Goal: Share content: Share content

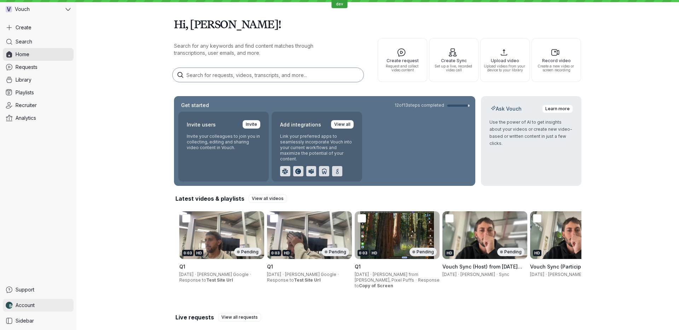
click at [39, 309] on link "Account" at bounding box center [38, 305] width 71 height 13
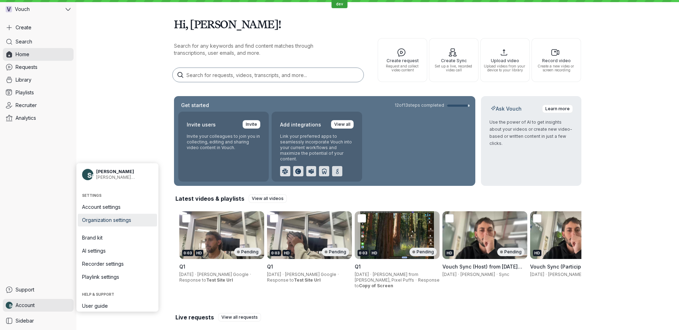
click at [127, 221] on span "Organization settings" at bounding box center [117, 220] width 71 height 7
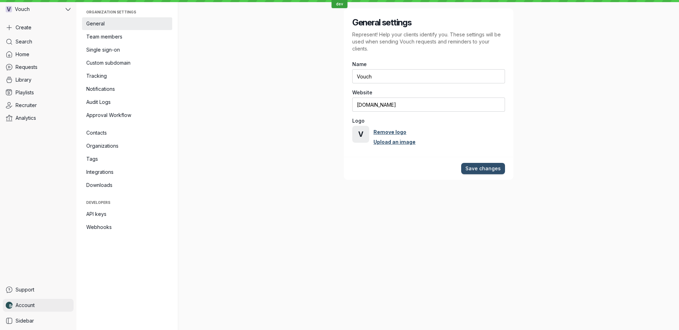
click at [39, 309] on link "Account" at bounding box center [38, 305] width 71 height 13
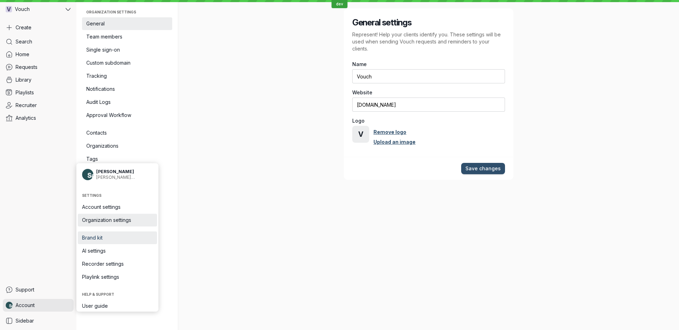
click at [122, 235] on span "Brand kit" at bounding box center [117, 237] width 71 height 7
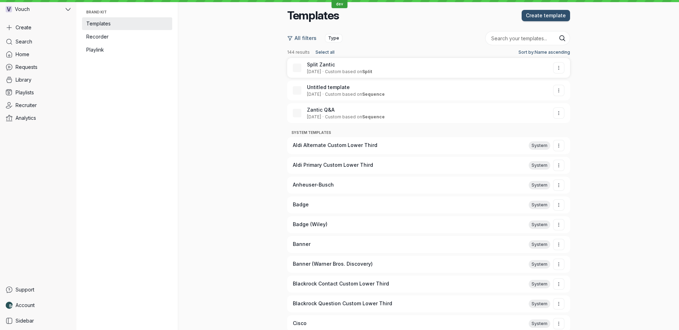
click at [377, 69] on div "[DATE] · Custom based on [GEOGRAPHIC_DATA]" at bounding box center [424, 72] width 235 height 6
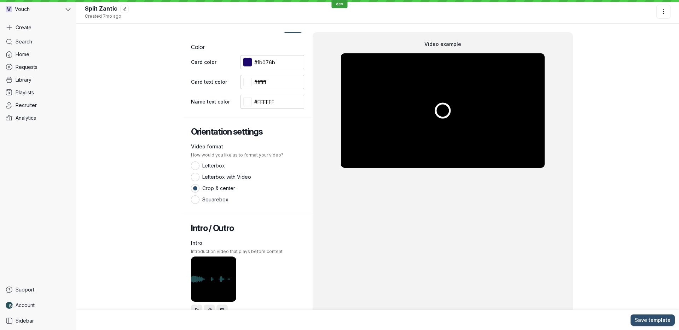
scroll to position [256, 0]
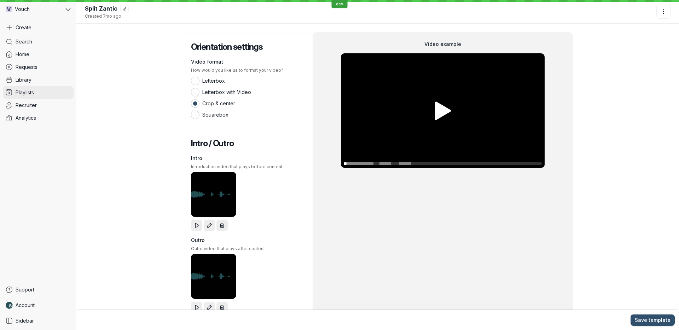
click at [42, 88] on link "Playlists" at bounding box center [38, 92] width 71 height 13
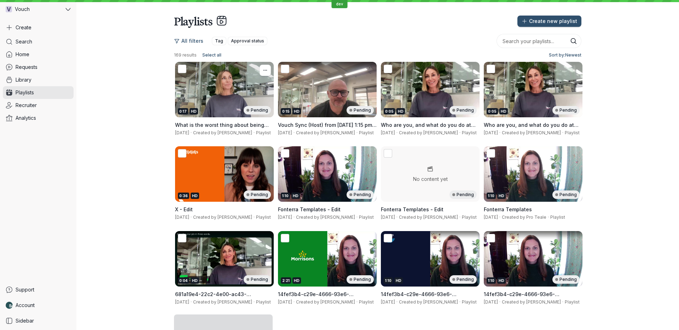
click at [216, 98] on div "0:17 HD Pending" at bounding box center [224, 89] width 99 height 55
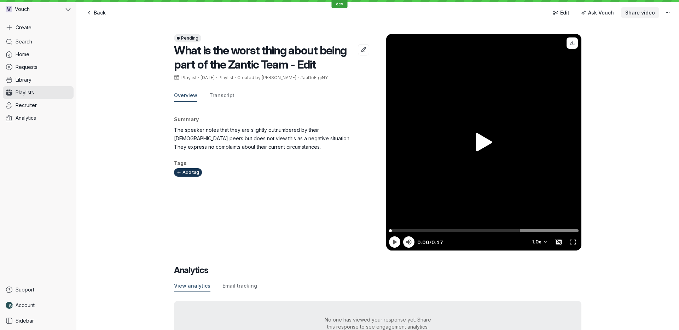
click at [641, 17] on button "Share video" at bounding box center [640, 12] width 38 height 11
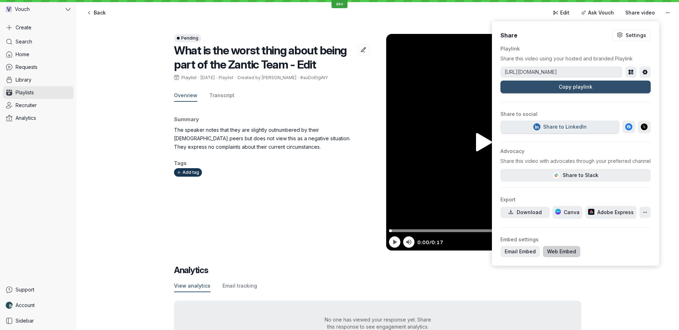
click at [547, 253] on span "Web Embed" at bounding box center [561, 251] width 29 height 7
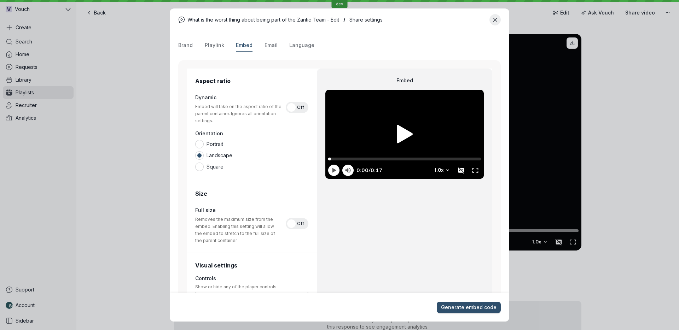
click at [363, 103] on div at bounding box center [404, 134] width 158 height 89
type input "0.67"
click at [386, 106] on div at bounding box center [404, 134] width 158 height 89
click at [297, 111] on div "On Off" at bounding box center [297, 107] width 23 height 11
click at [0, 0] on input "On Off" at bounding box center [0, 0] width 0 height 0
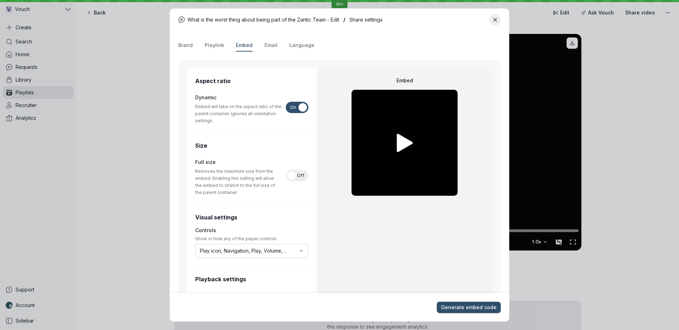
click at [297, 109] on div "On Off" at bounding box center [297, 107] width 23 height 11
click at [0, 0] on input "On Off" at bounding box center [0, 0] width 0 height 0
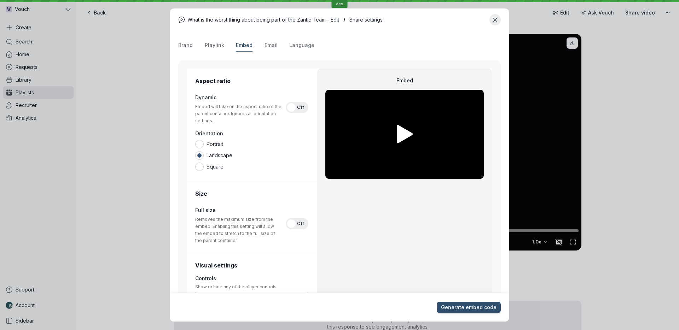
click at [297, 109] on div "On Off" at bounding box center [297, 107] width 23 height 11
click at [0, 0] on input "On Off" at bounding box center [0, 0] width 0 height 0
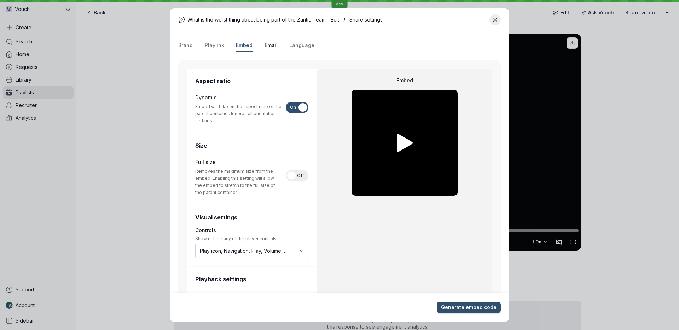
click at [264, 41] on button "Email" at bounding box center [270, 46] width 13 height 12
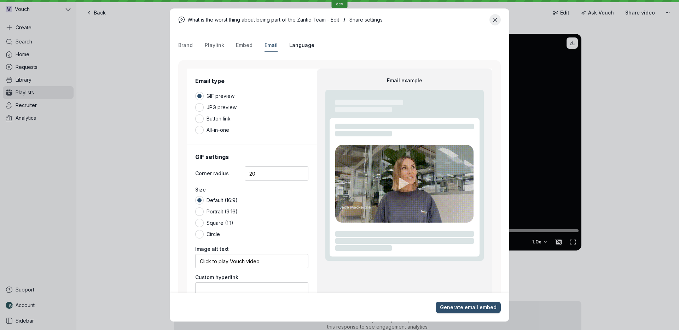
click at [289, 44] on span "Language" at bounding box center [301, 45] width 25 height 7
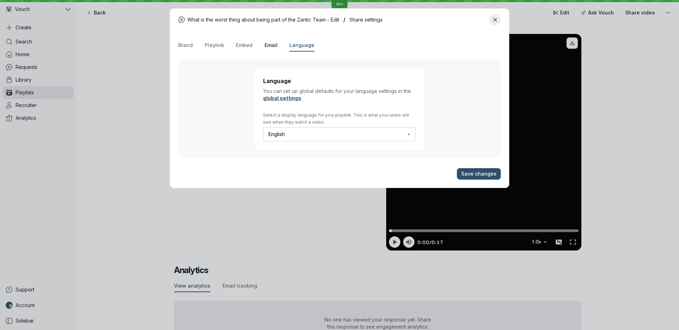
click at [269, 47] on span "Email" at bounding box center [270, 45] width 13 height 7
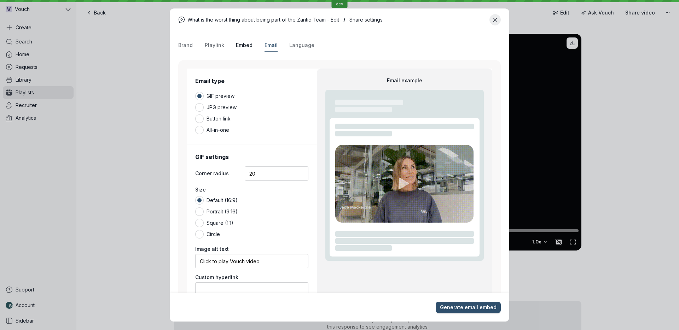
click at [249, 45] on span "Embed" at bounding box center [244, 45] width 17 height 7
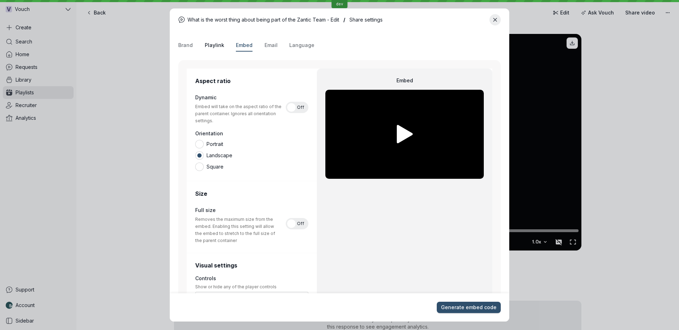
click at [221, 45] on span "Playlink" at bounding box center [214, 45] width 19 height 7
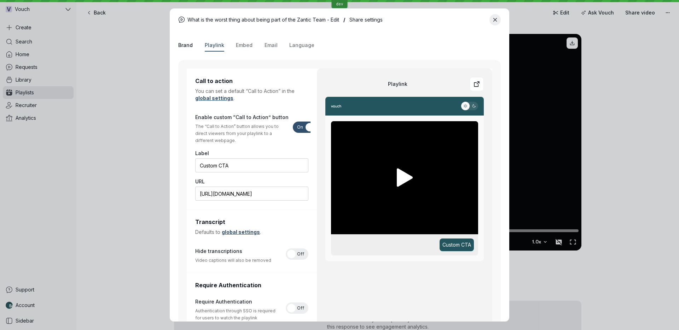
click at [178, 46] on span "Brand" at bounding box center [185, 45] width 14 height 7
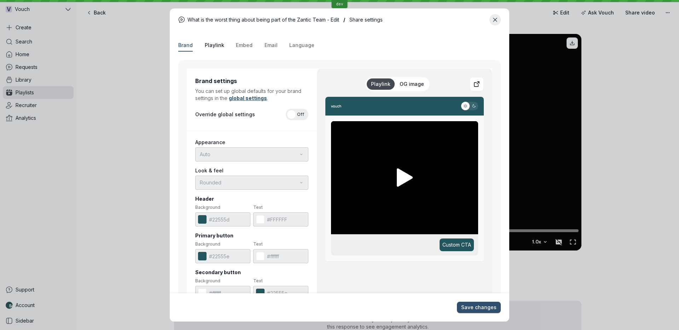
click at [212, 48] on span "Playlink" at bounding box center [214, 45] width 19 height 7
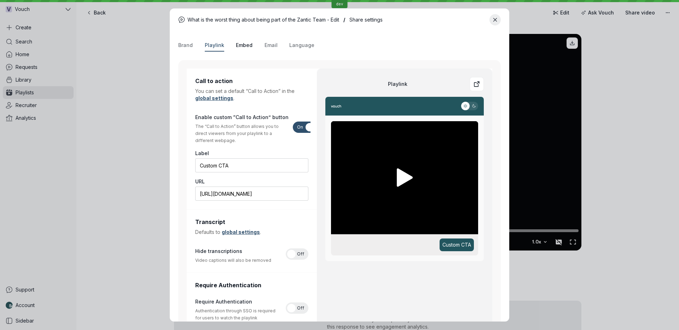
click at [246, 42] on span "Embed" at bounding box center [244, 45] width 17 height 7
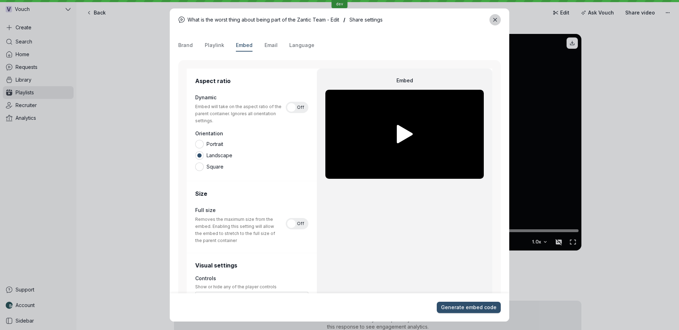
click at [495, 18] on icon "Close modal" at bounding box center [495, 20] width 6 height 6
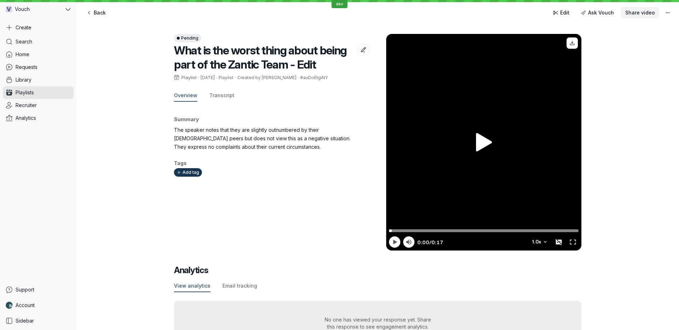
click at [645, 10] on span "Share video" at bounding box center [640, 12] width 30 height 7
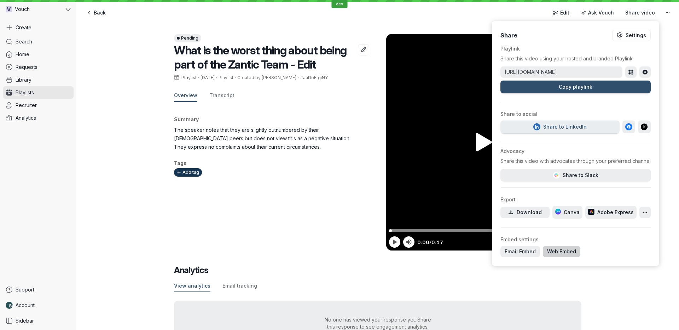
click at [547, 254] on span "Web Embed" at bounding box center [561, 251] width 29 height 7
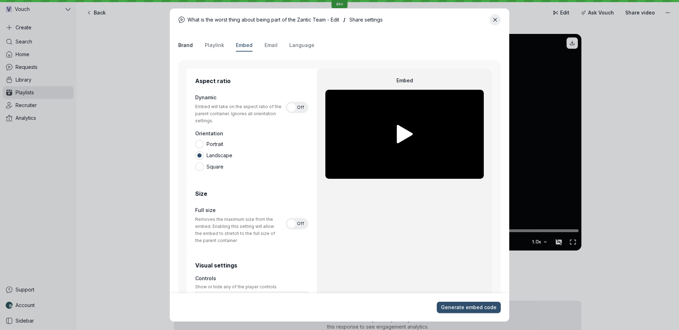
click at [186, 43] on span "Brand" at bounding box center [185, 45] width 14 height 7
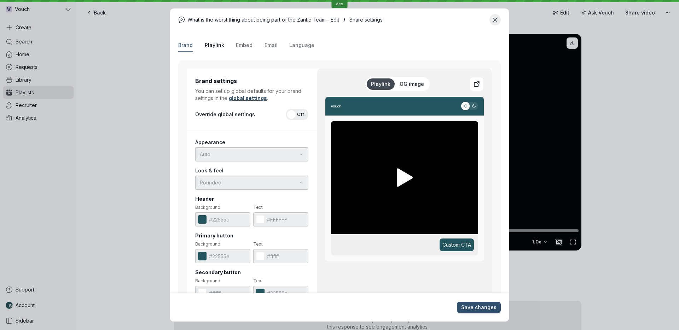
click at [221, 48] on span "Playlink" at bounding box center [214, 45] width 19 height 7
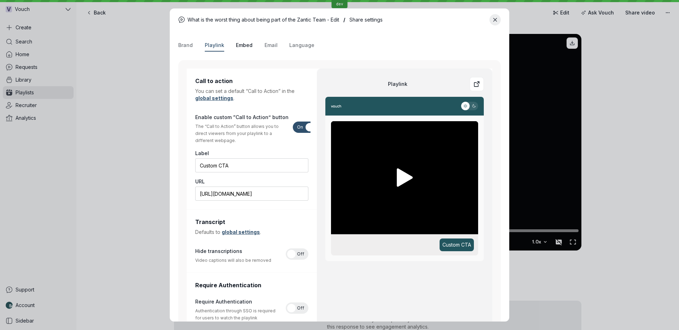
click at [244, 46] on span "Embed" at bounding box center [244, 45] width 17 height 7
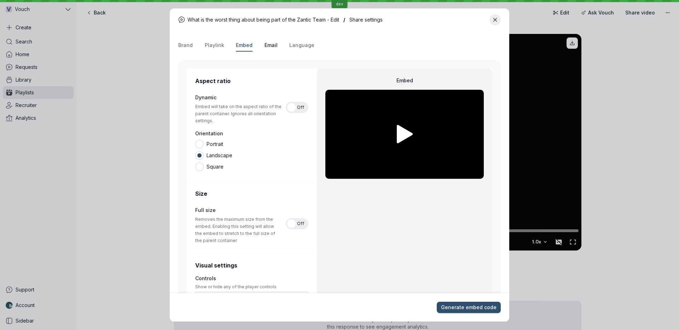
click at [266, 44] on span "Email" at bounding box center [270, 45] width 13 height 7
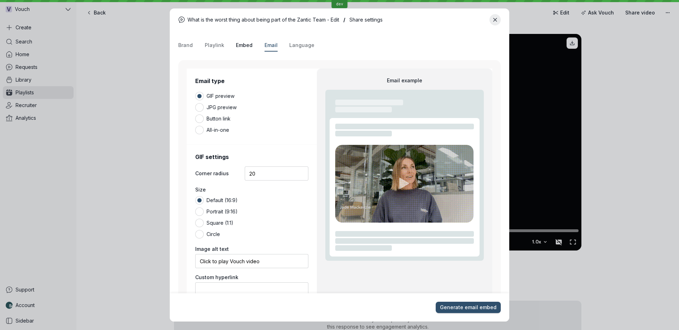
click at [247, 44] on span "Embed" at bounding box center [244, 45] width 17 height 7
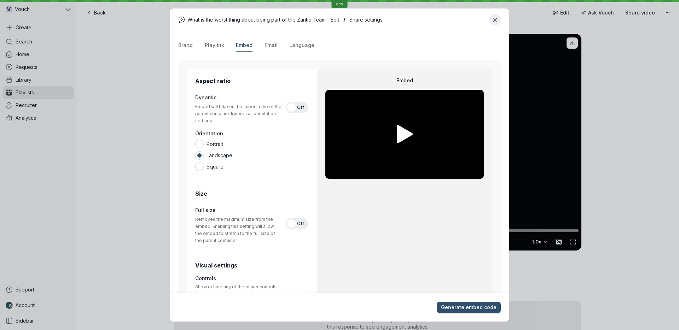
click at [283, 43] on div "Brand Playlink Embed Email Language" at bounding box center [339, 46] width 322 height 12
click at [292, 46] on span "Language" at bounding box center [301, 45] width 25 height 7
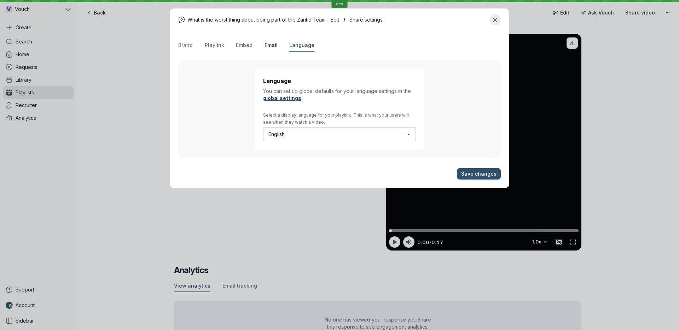
click at [269, 46] on span "Email" at bounding box center [270, 45] width 13 height 7
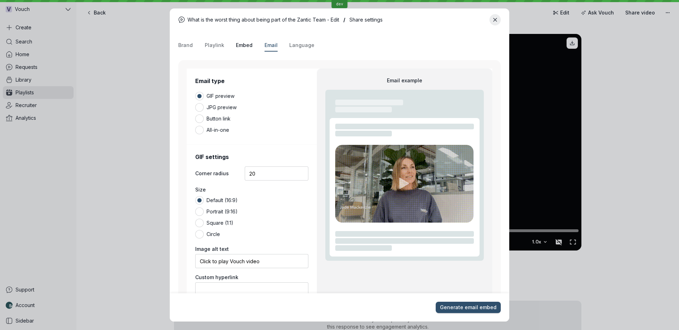
click at [248, 46] on span "Embed" at bounding box center [244, 45] width 17 height 7
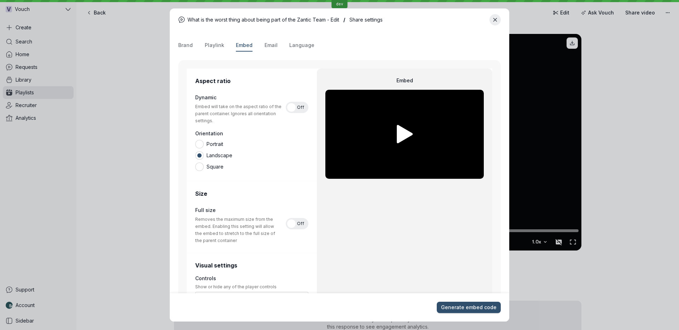
click at [203, 47] on div "Brand Playlink Embed Email Language" at bounding box center [339, 46] width 322 height 12
click at [192, 47] on div "Brand Playlink Embed Email Language" at bounding box center [339, 46] width 322 height 12
click at [189, 44] on span "Brand" at bounding box center [185, 45] width 14 height 7
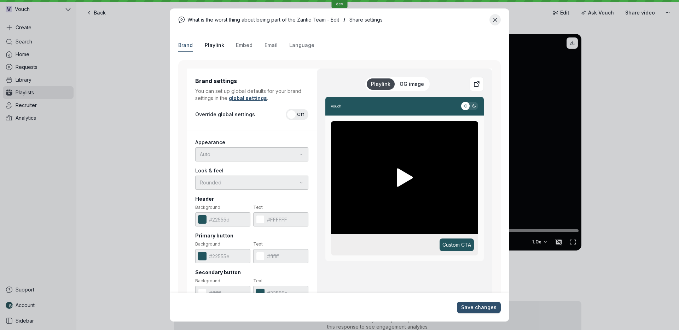
click at [218, 46] on span "Playlink" at bounding box center [214, 45] width 19 height 7
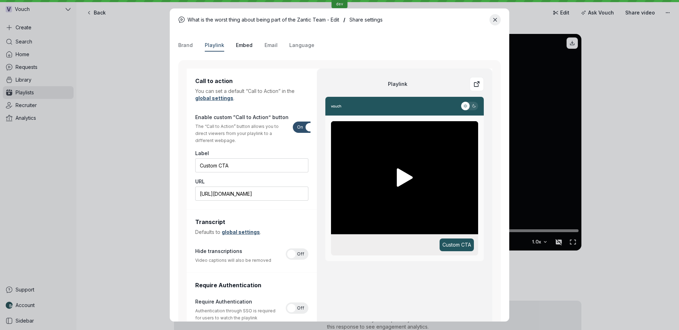
click at [236, 46] on span "Embed" at bounding box center [244, 45] width 17 height 7
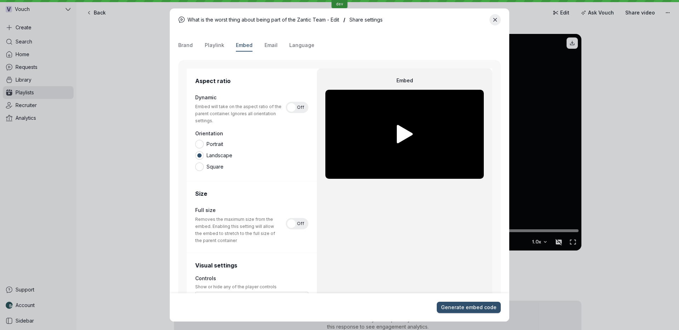
click at [275, 46] on div "Brand Playlink Embed Email Language" at bounding box center [339, 46] width 322 height 12
click at [291, 46] on span "Language" at bounding box center [301, 45] width 25 height 7
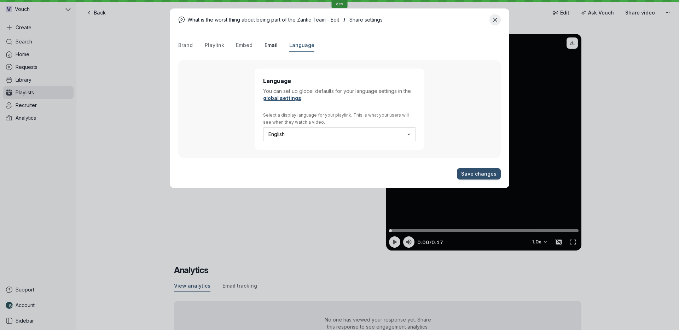
click at [271, 46] on span "Email" at bounding box center [270, 45] width 13 height 7
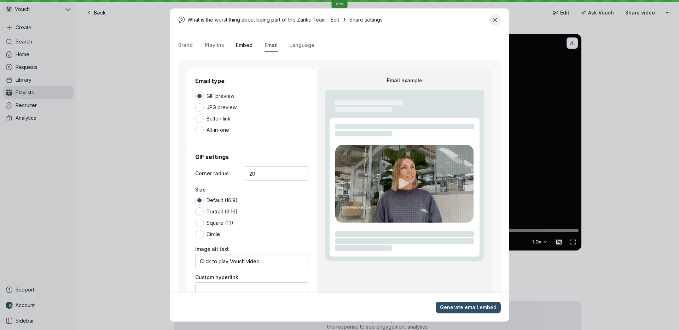
click at [246, 44] on span "Embed" at bounding box center [244, 45] width 17 height 7
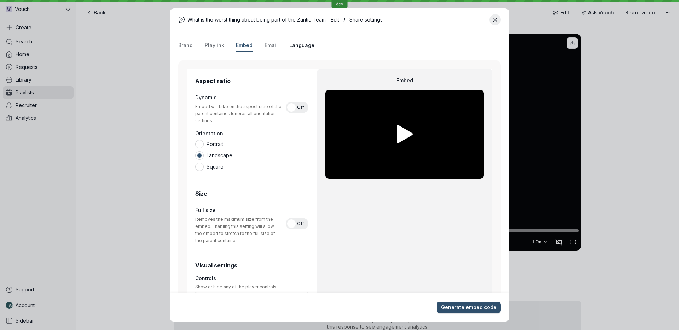
click at [308, 47] on span "Language" at bounding box center [301, 45] width 25 height 7
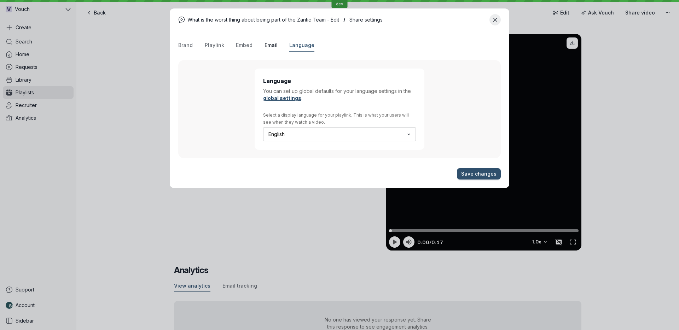
click at [274, 46] on span "Email" at bounding box center [270, 45] width 13 height 7
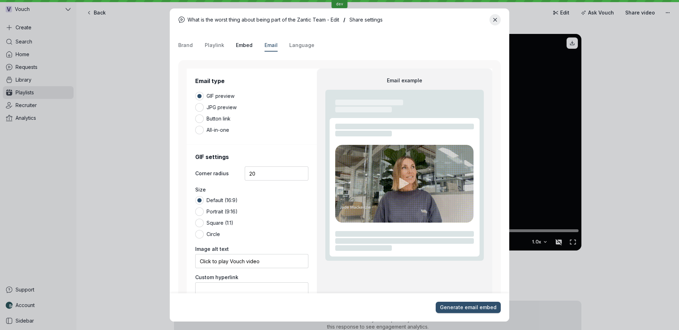
click at [245, 46] on span "Embed" at bounding box center [244, 45] width 17 height 7
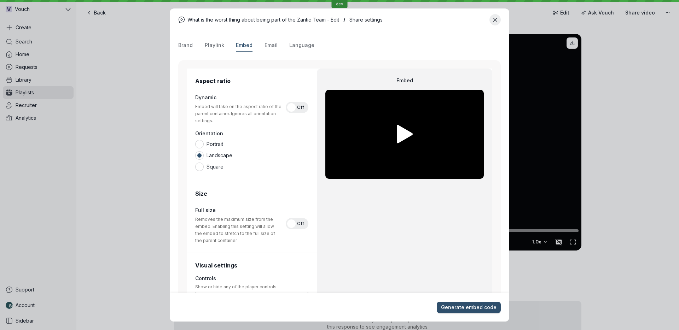
click at [223, 46] on div "Brand Playlink Embed Email Language" at bounding box center [339, 46] width 322 height 12
click at [218, 46] on span "Playlink" at bounding box center [214, 45] width 19 height 7
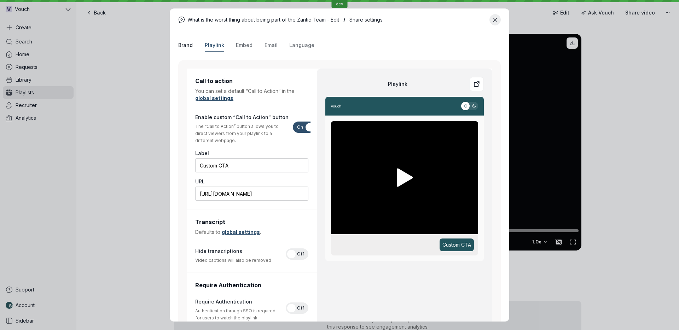
click at [184, 45] on span "Brand" at bounding box center [185, 45] width 14 height 7
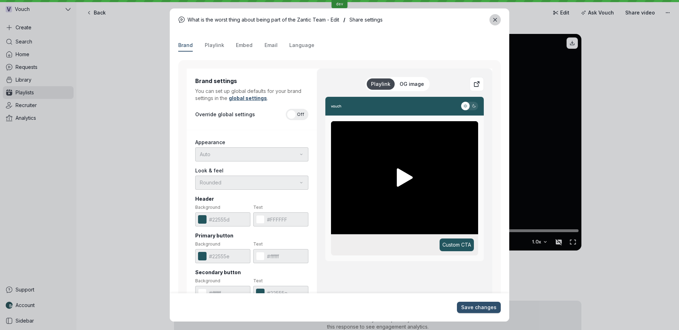
click at [494, 18] on icon "Close modal" at bounding box center [495, 20] width 6 height 6
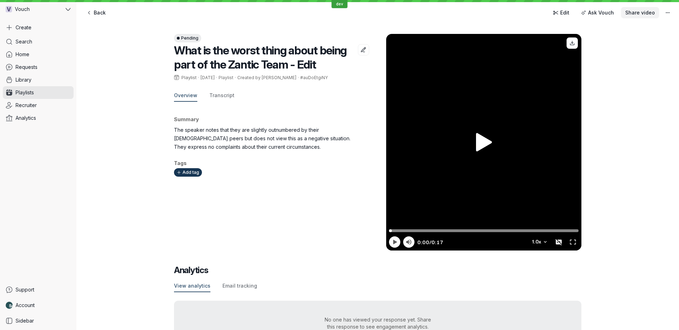
click at [645, 12] on span "Share video" at bounding box center [640, 12] width 30 height 7
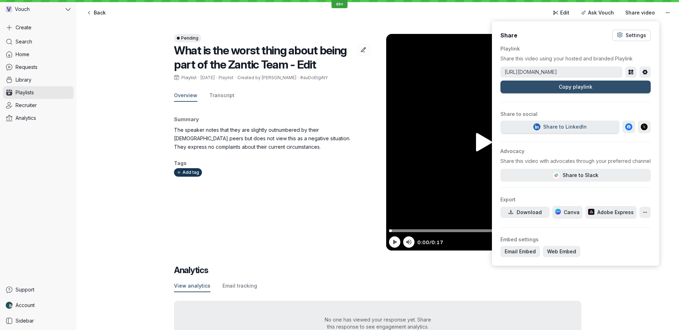
click at [627, 34] on div "Settings" at bounding box center [635, 35] width 21 height 7
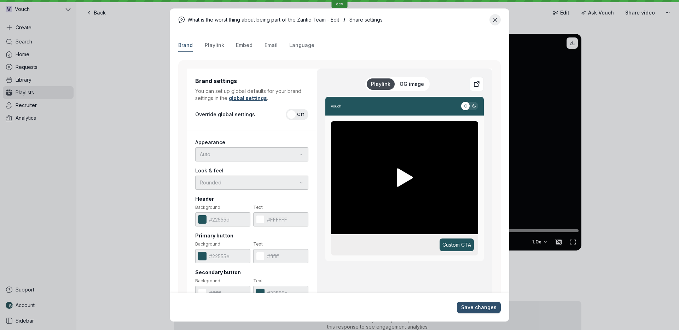
click at [652, 32] on div "What is the worst thing about being part of the Zantic Team - Edit / Share sett…" at bounding box center [339, 164] width 662 height 313
click at [495, 18] on icon "Close modal" at bounding box center [495, 20] width 6 height 6
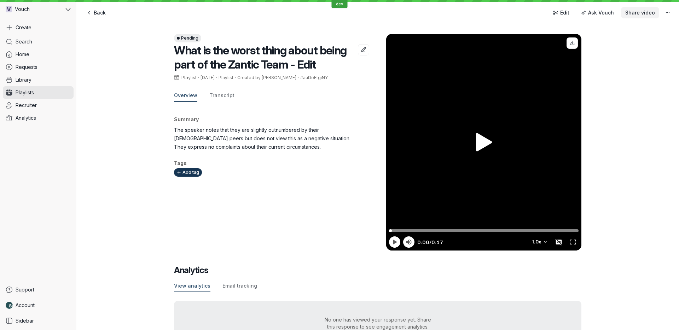
click at [644, 14] on span "Share video" at bounding box center [640, 12] width 30 height 7
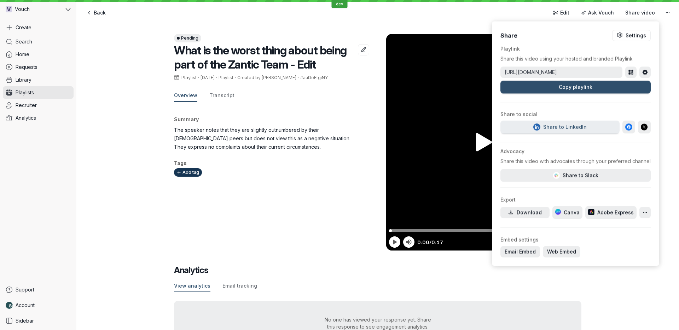
click at [539, 245] on div "Share Settings Playlink Share this video using your hosted and branded Playlink…" at bounding box center [575, 144] width 167 height 245
click at [547, 253] on span "Web Embed" at bounding box center [561, 251] width 29 height 7
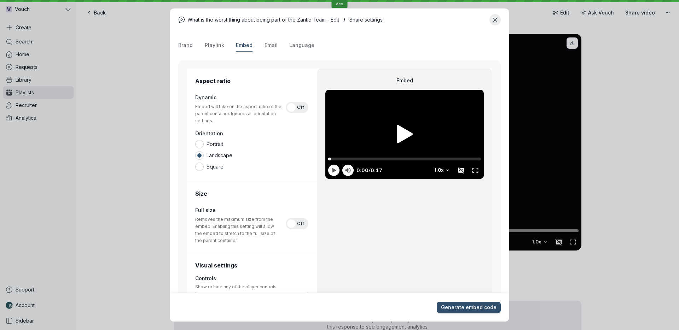
click at [413, 151] on div "English Auto 1.0 x" at bounding box center [404, 161] width 158 height 35
click at [423, 151] on div "English Auto 1.0 x" at bounding box center [404, 161] width 158 height 35
click at [429, 118] on div at bounding box center [404, 134] width 158 height 89
click at [415, 114] on div at bounding box center [404, 134] width 158 height 89
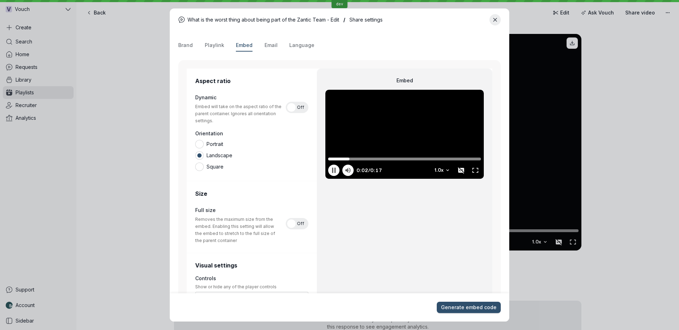
type input "2.2"
click at [423, 100] on div at bounding box center [404, 134] width 158 height 89
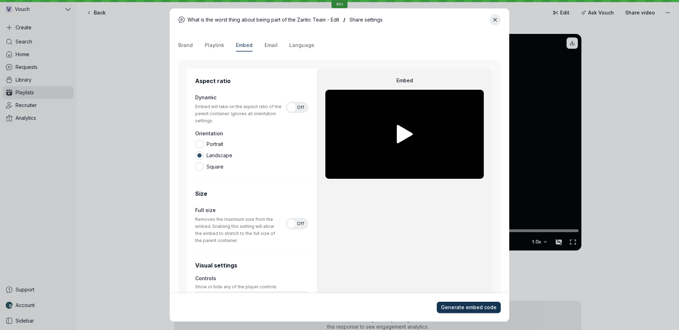
click at [458, 305] on span "Generate embed code" at bounding box center [468, 307] width 55 height 7
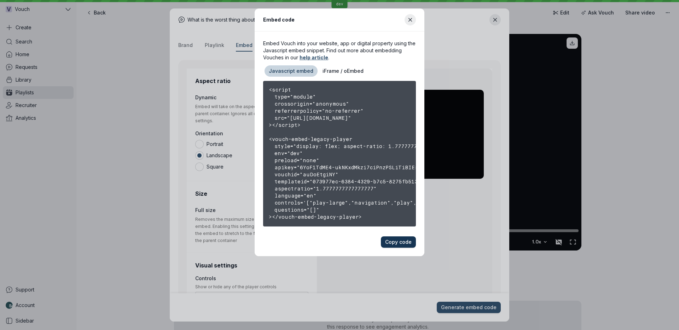
click at [397, 242] on span "Copy code" at bounding box center [398, 242] width 27 height 7
click at [409, 20] on icon "Close modal" at bounding box center [410, 20] width 6 height 6
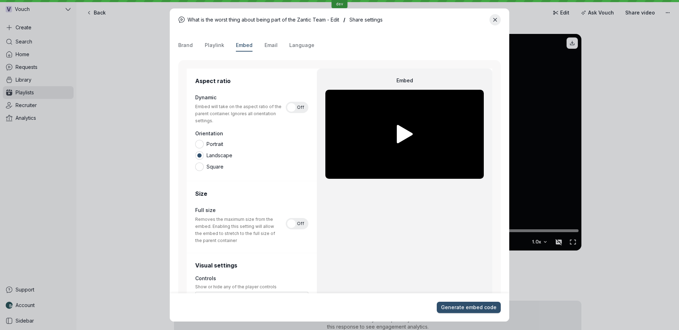
click at [192, 43] on div "Brand Playlink Embed Email Language" at bounding box center [339, 46] width 322 height 12
click at [206, 43] on span "Playlink" at bounding box center [214, 45] width 19 height 7
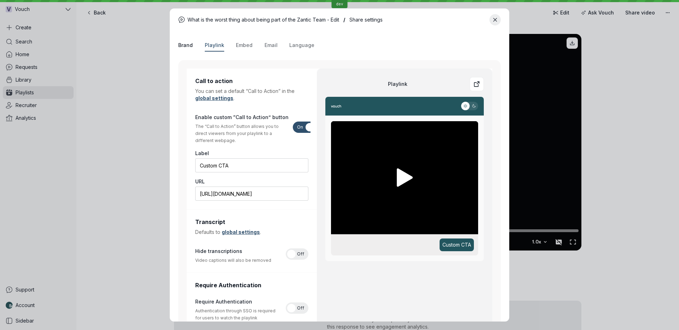
click at [187, 45] on span "Brand" at bounding box center [185, 45] width 14 height 7
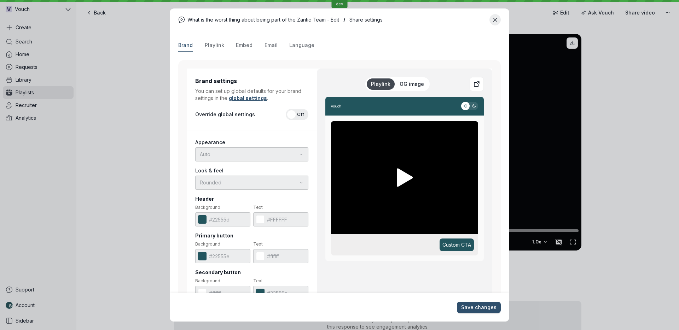
click at [549, 37] on div "What is the worst thing about being part of the Zantic Team - Edit / Share sett…" at bounding box center [339, 164] width 662 height 313
click at [97, 184] on div "What is the worst thing about being part of the Zantic Team - Edit / Share sett…" at bounding box center [339, 164] width 662 height 313
click at [493, 17] on button "Close modal" at bounding box center [494, 19] width 11 height 11
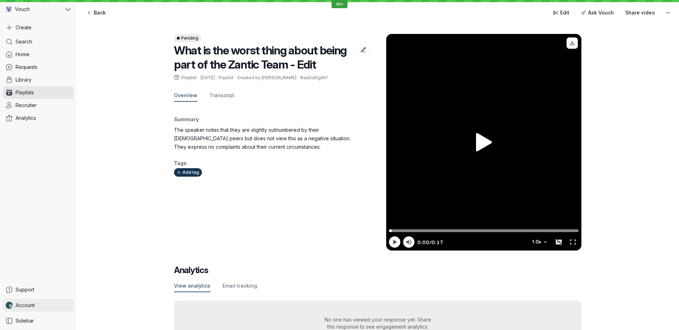
click at [22, 305] on span "Account" at bounding box center [25, 305] width 19 height 7
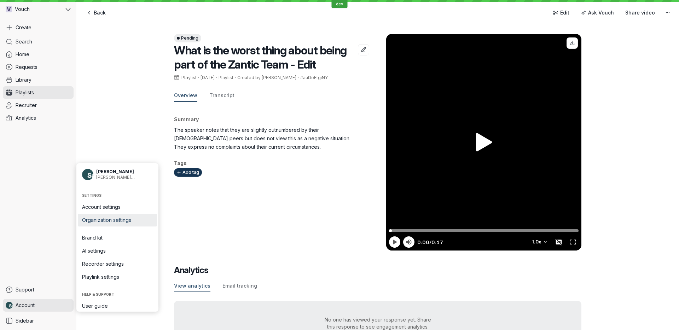
click at [134, 218] on span "Organization settings" at bounding box center [117, 220] width 71 height 7
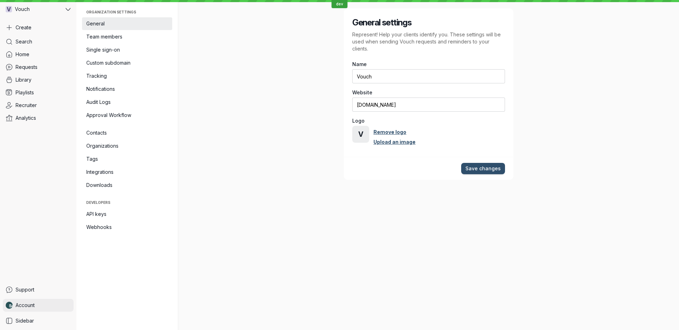
click at [32, 304] on span "Account" at bounding box center [25, 305] width 19 height 7
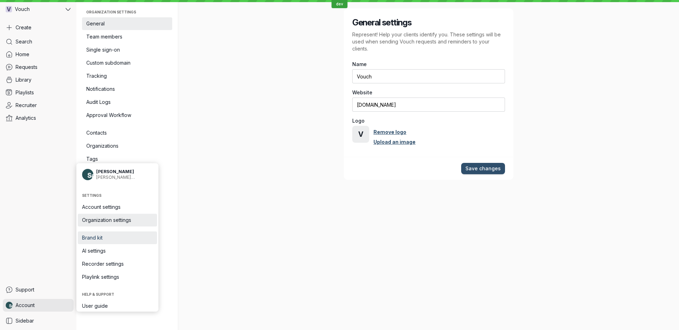
click at [100, 236] on span "Brand kit" at bounding box center [117, 237] width 71 height 7
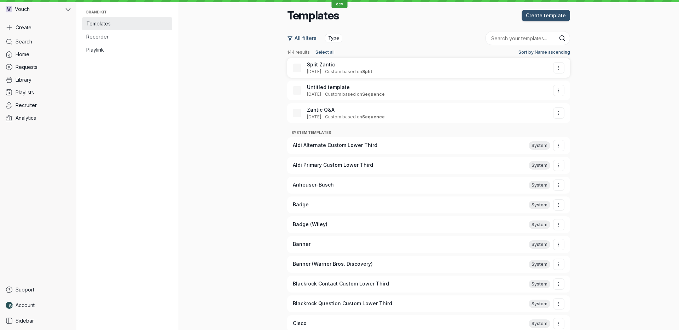
click at [352, 64] on span "Split Zantic" at bounding box center [424, 64] width 235 height 7
